Goal: Task Accomplishment & Management: Complete application form

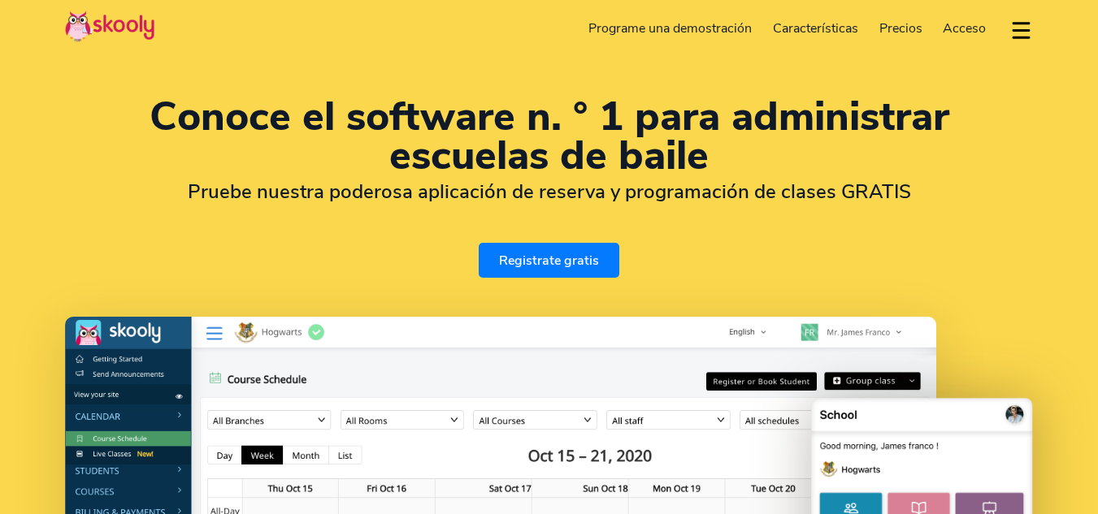
select select "es"
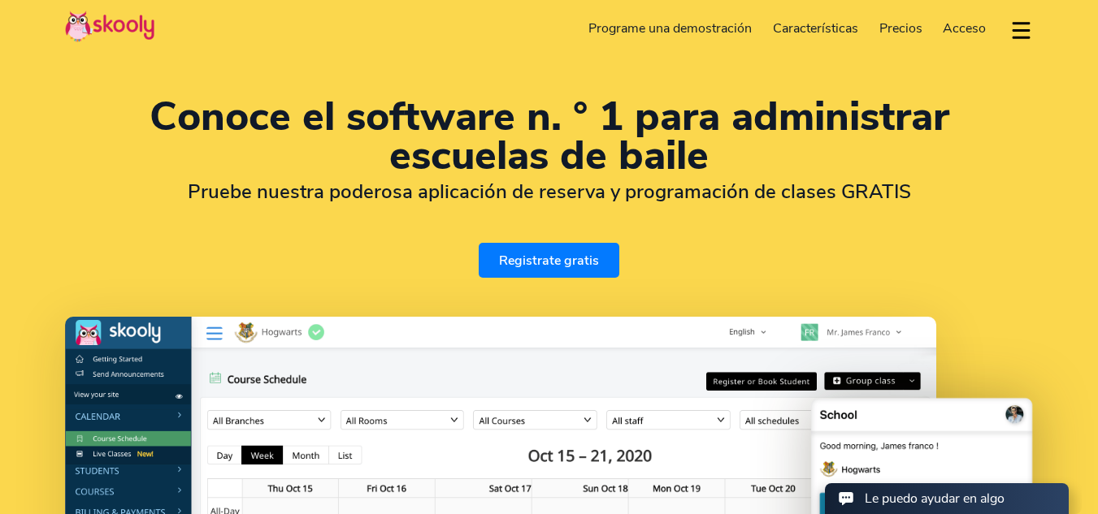
select select "1"
select select "[GEOGRAPHIC_DATA]"
select select "America/New_York"
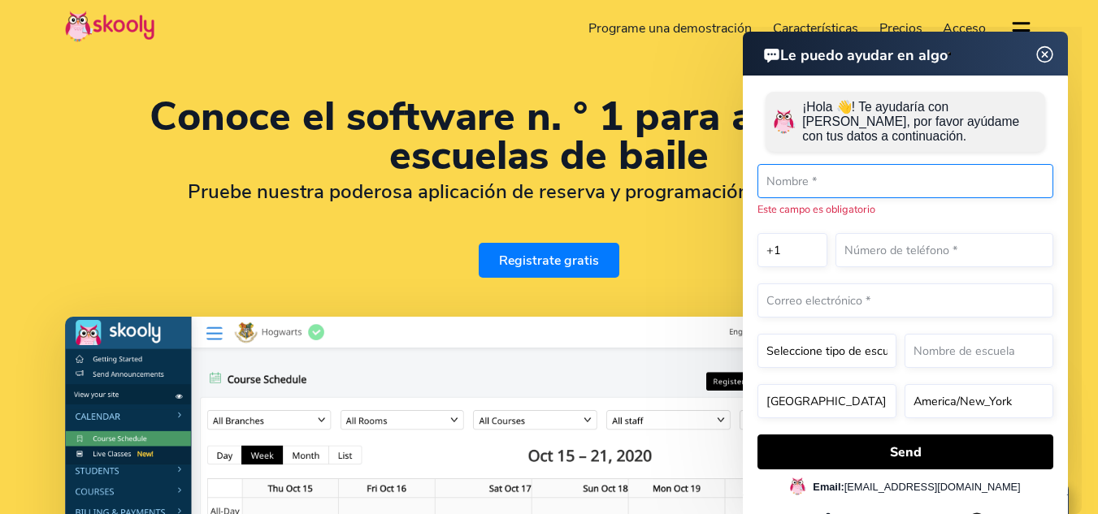
click at [852, 193] on input "text" at bounding box center [905, 181] width 296 height 34
type input "C"
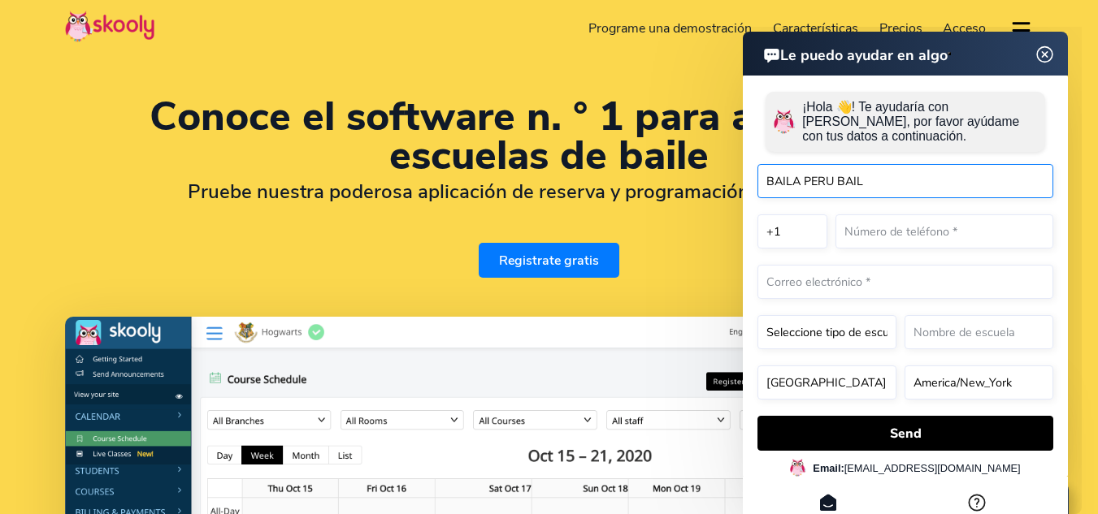
type input "BAILA PERU BAIL"
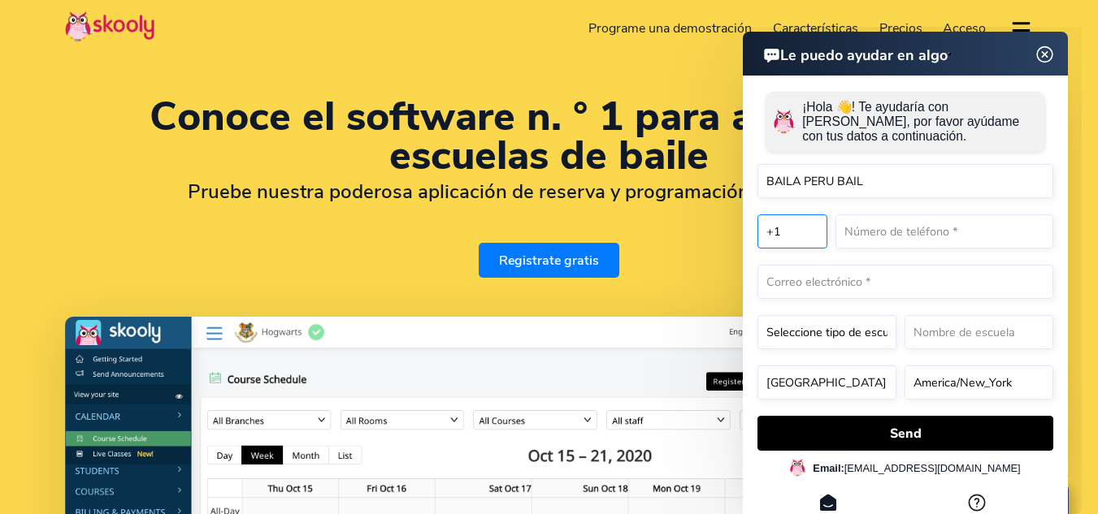
click at [805, 244] on select "+1 +7 +20 +27 +30 +31 +32 +33 +34 +36 +39 +40 +41 +43 +44 +45 +46 +47 +48 +49 +…" at bounding box center [792, 232] width 70 height 34
click at [757, 215] on select "+1 +7 +20 +27 +30 +31 +32 +33 +34 +36 +39 +40 +41 +43 +44 +45 +46 +47 +48 +49 +…" at bounding box center [792, 232] width 70 height 34
select select "51"
select select "[GEOGRAPHIC_DATA]"
select select "America/[GEOGRAPHIC_DATA]"
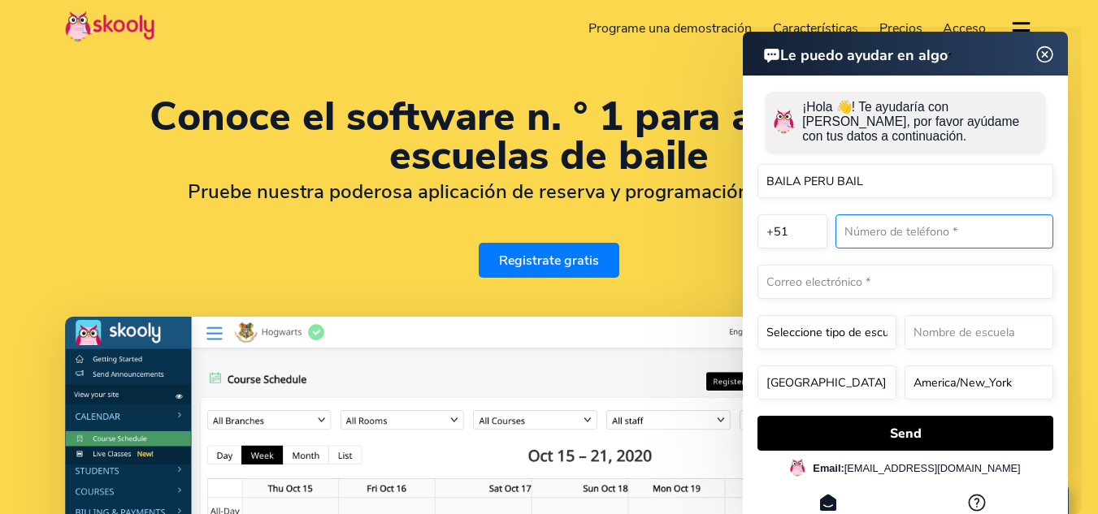
click at [919, 245] on input "text" at bounding box center [944, 232] width 218 height 34
type input "913644272"
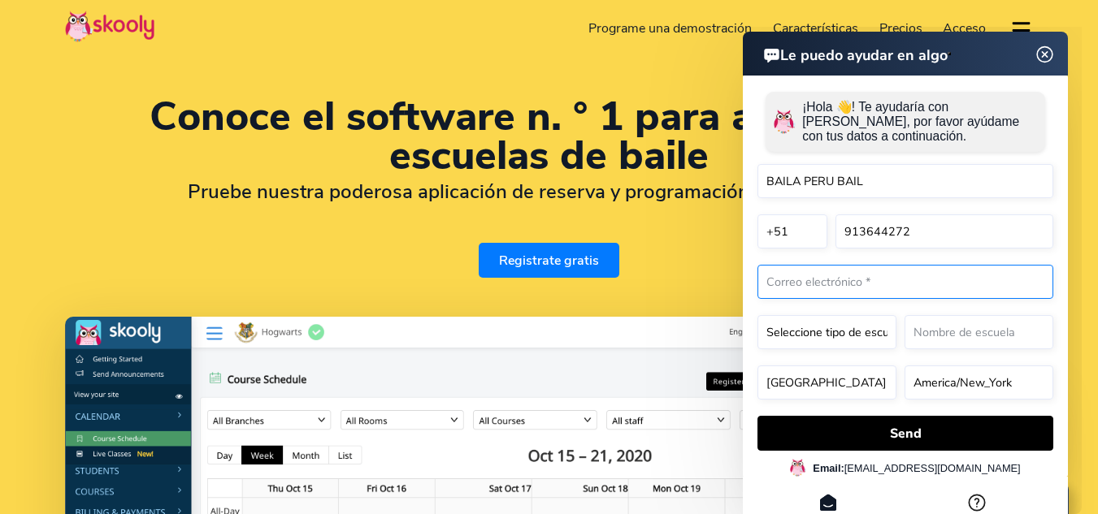
click at [869, 285] on input "email" at bounding box center [905, 282] width 296 height 34
type input "[EMAIL_ADDRESS][DOMAIN_NAME]"
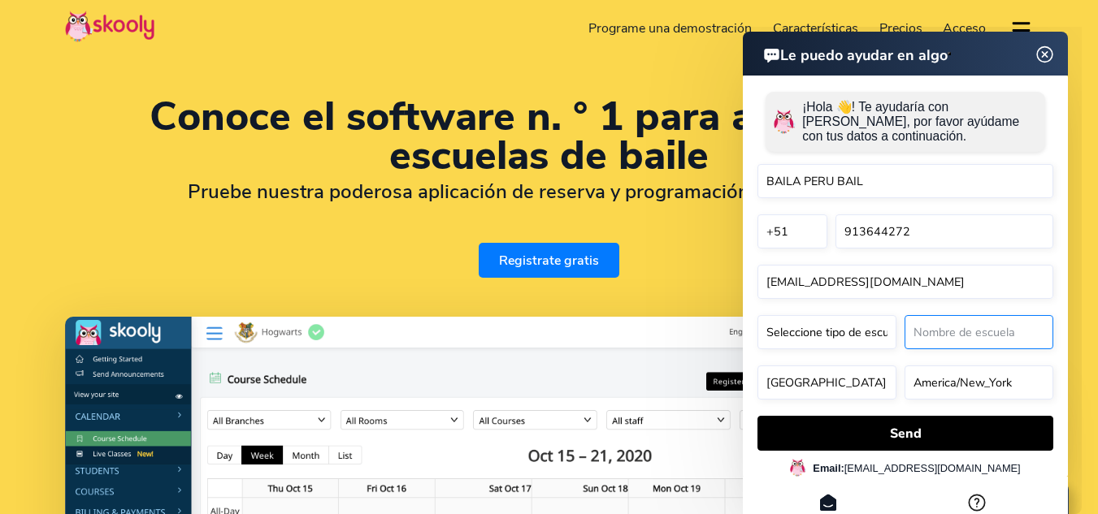
click at [982, 348] on input "text" at bounding box center [978, 332] width 149 height 34
type input "BAILA PERU BAILA SAC"
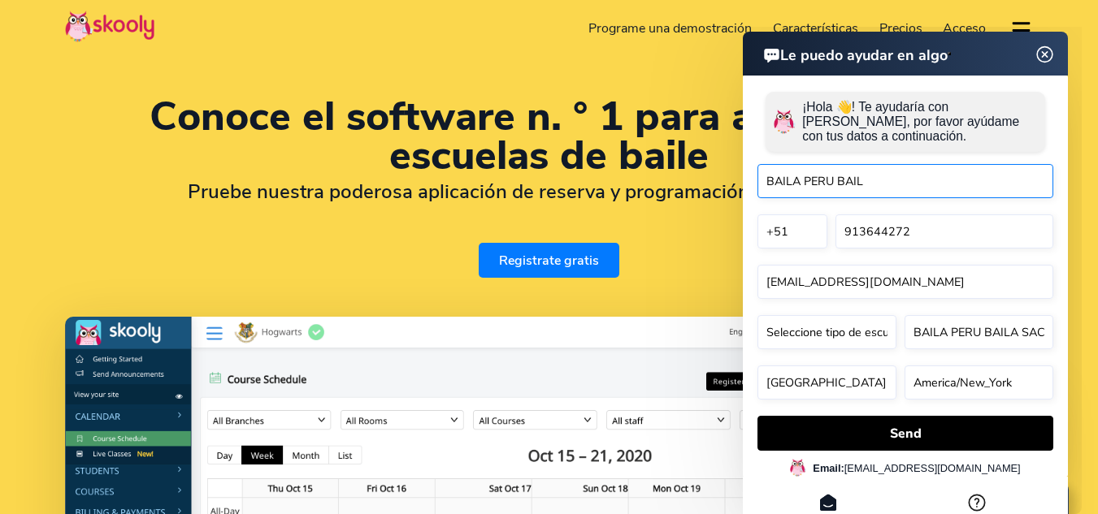
drag, startPoint x: 908, startPoint y: 174, endPoint x: 717, endPoint y: 168, distance: 191.9
click at [717, 27] on html "Le puedo ayudar en algo Le puedo ayudar en algo ¡Hola 👋! Te ayudaría con [PERSO…" at bounding box center [847, 27] width 468 height 0
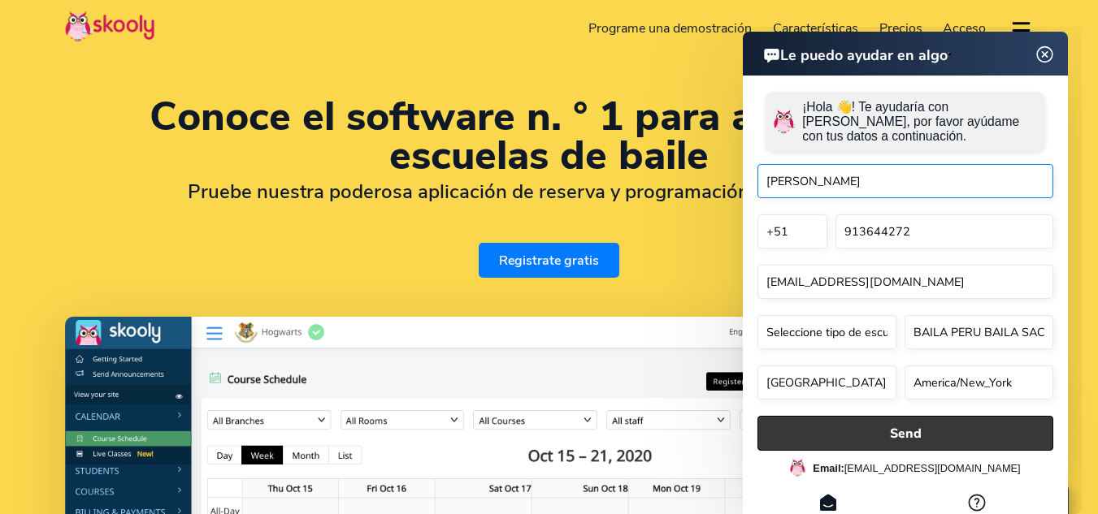
type input "[PERSON_NAME]"
click at [881, 434] on button "Send" at bounding box center [905, 433] width 296 height 35
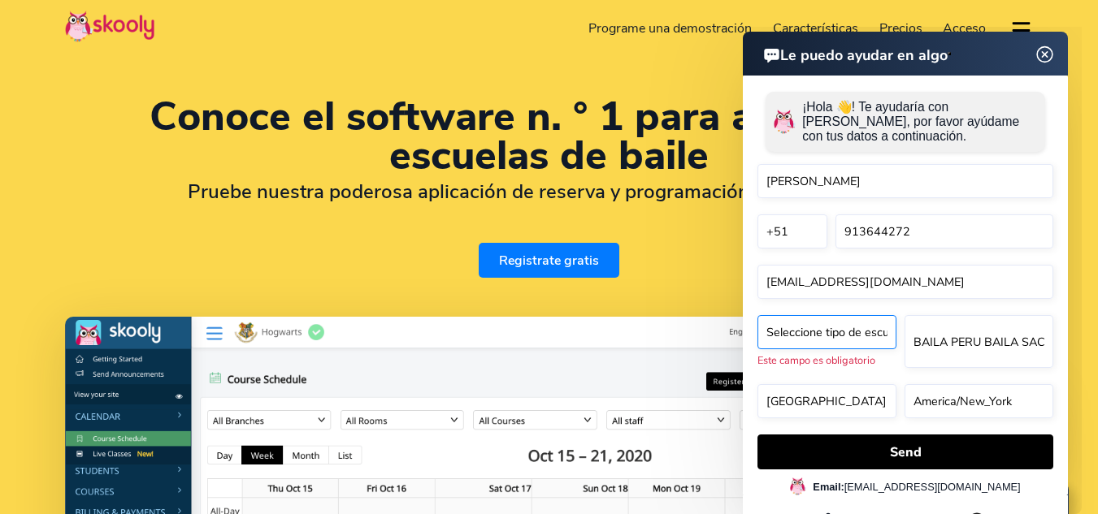
click at [859, 343] on select "Seleccione tipo de escuela* Preschool Childcare K12 or primary school Academy O…" at bounding box center [826, 332] width 139 height 34
select select "Dance school"
click at [757, 315] on select "Seleccione tipo de escuela* Preschool Childcare K12 or primary school Academy O…" at bounding box center [826, 332] width 139 height 34
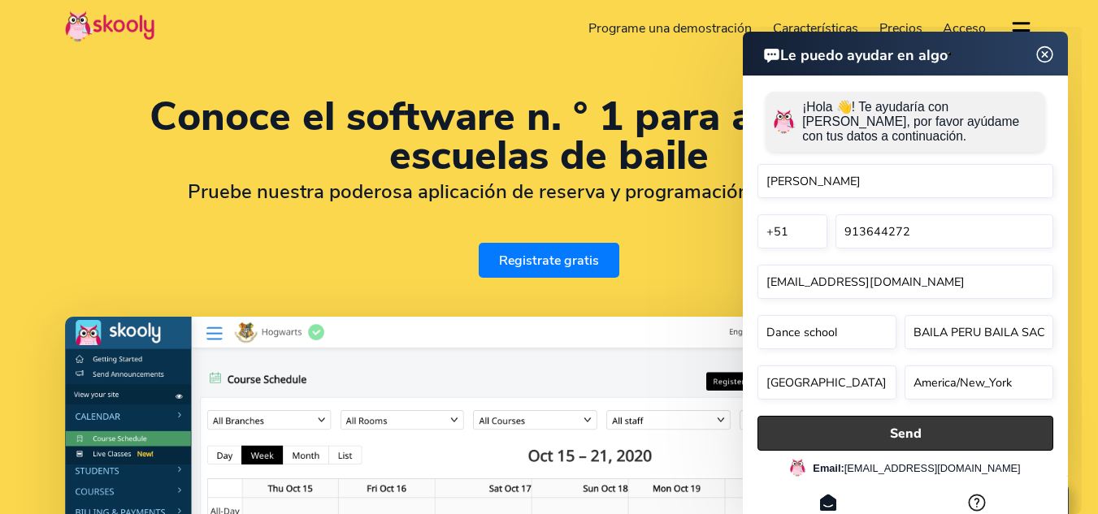
click at [909, 428] on button "Send" at bounding box center [905, 433] width 296 height 35
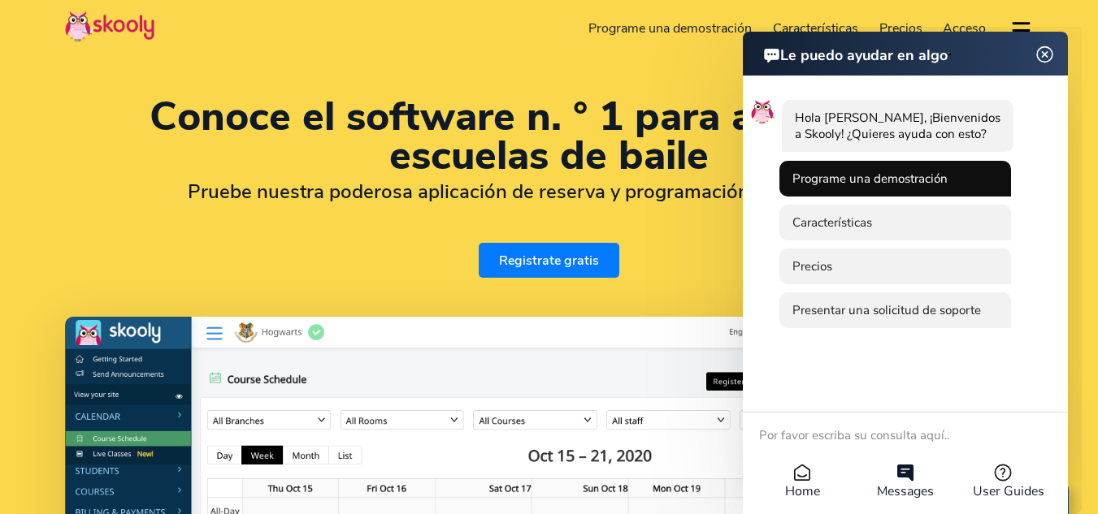
click at [911, 182] on li "Programe una demostración" at bounding box center [895, 179] width 232 height 36
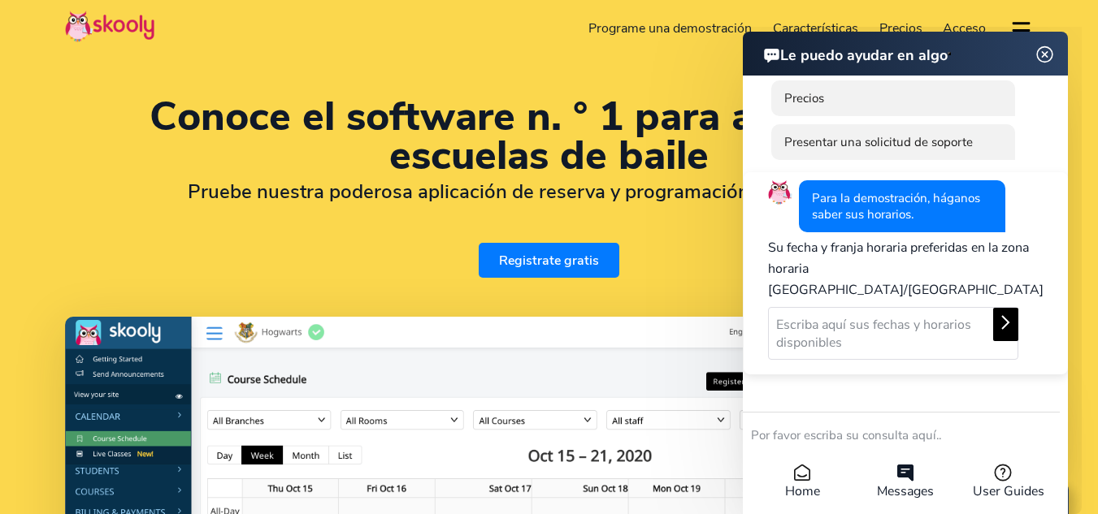
click at [995, 313] on icon at bounding box center [1005, 323] width 20 height 20
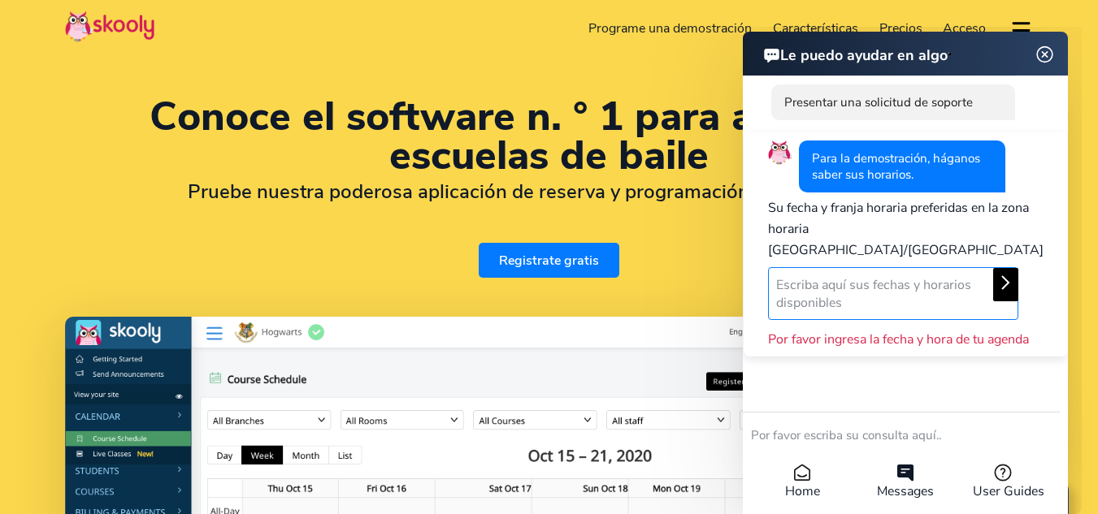
click at [864, 269] on textarea at bounding box center [893, 293] width 250 height 53
type textarea "D"
click at [817, 267] on textarea "El 27/08 todo el día" at bounding box center [893, 293] width 250 height 53
type textarea "El 27 y el 30 [PERSON_NAME] todo el día"
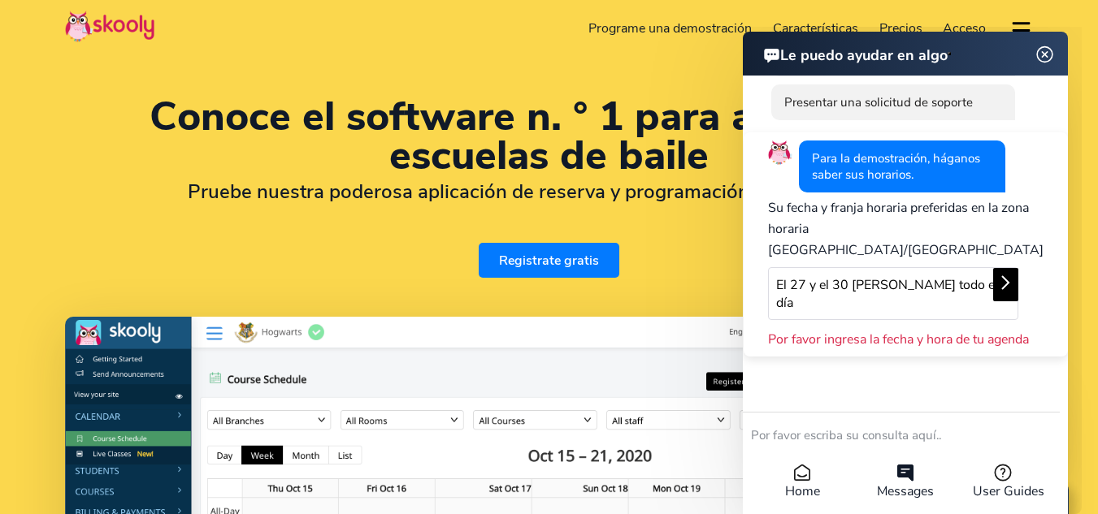
click at [921, 333] on span "Por favor ingresa la fecha y hora de tu agenda" at bounding box center [905, 340] width 275 height 18
click at [976, 331] on span "Por favor ingresa la fecha y hora de tu agenda" at bounding box center [905, 340] width 275 height 18
click at [1002, 268] on button at bounding box center [1005, 284] width 25 height 33
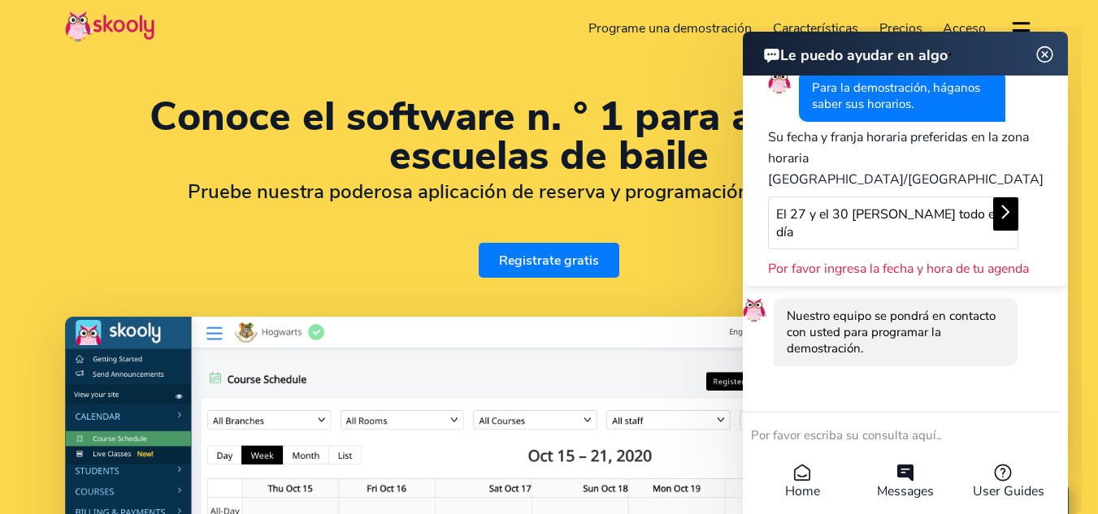
scroll to position [427, 0]
